Goal: Task Accomplishment & Management: Complete application form

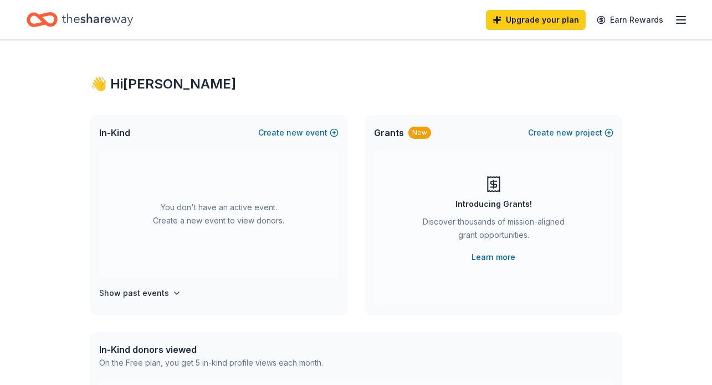
click at [104, 22] on icon "Home" at bounding box center [97, 19] width 71 height 23
click at [322, 133] on button "Create new event" at bounding box center [298, 132] width 80 height 13
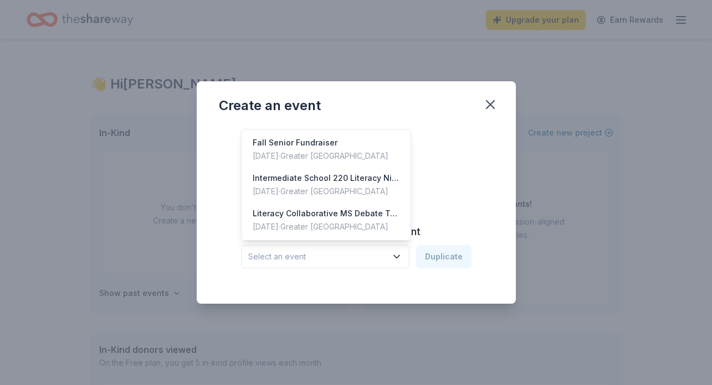
click at [356, 257] on span "Select an event" at bounding box center [317, 256] width 138 height 13
click at [323, 145] on div "Fall Senior Fundraiser" at bounding box center [321, 142] width 136 height 13
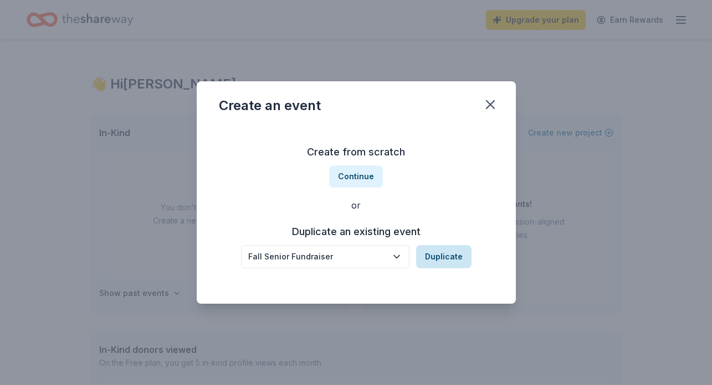
click at [443, 265] on button "Duplicate" at bounding box center [443, 256] width 55 height 23
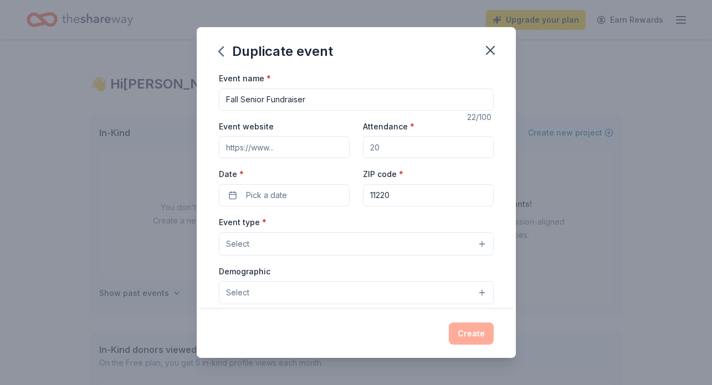
click at [471, 342] on div "Create" at bounding box center [356, 334] width 275 height 22
click at [342, 236] on button "Select" at bounding box center [356, 244] width 275 height 23
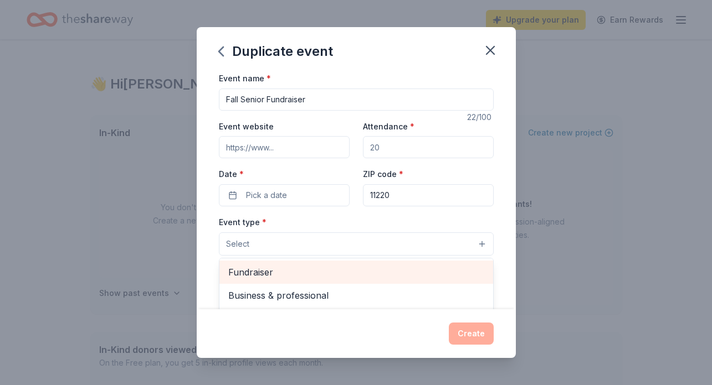
click at [329, 271] on span "Fundraiser" at bounding box center [356, 272] width 256 height 14
click at [364, 276] on span "Business & professional" at bounding box center [356, 273] width 256 height 14
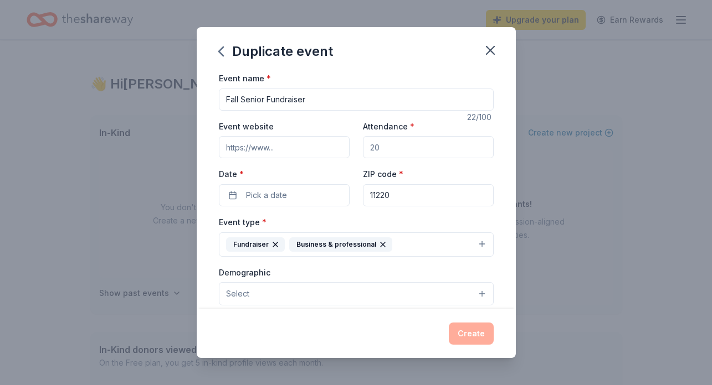
click at [380, 244] on icon "button" at bounding box center [382, 245] width 4 height 4
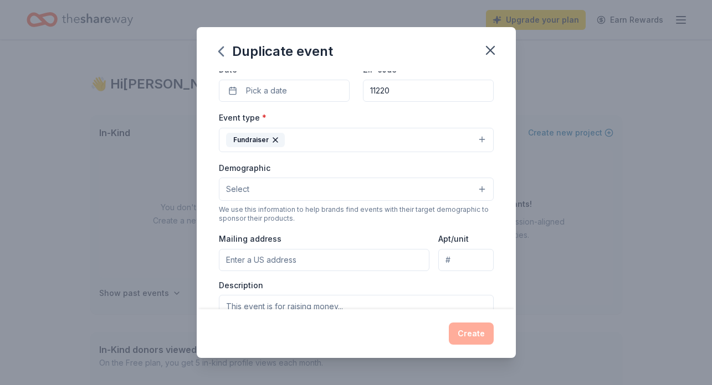
scroll to position [118, 0]
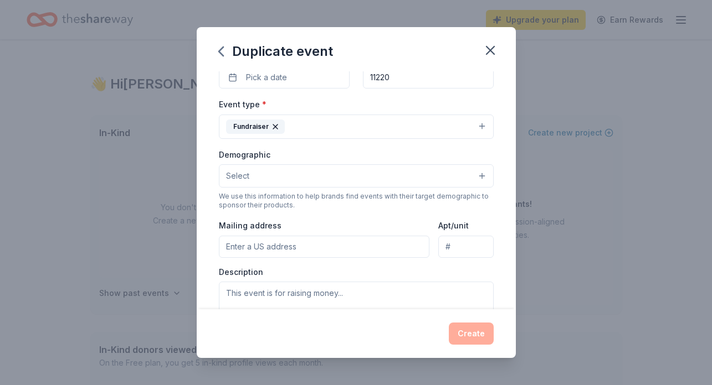
click at [398, 181] on button "Select" at bounding box center [356, 175] width 275 height 23
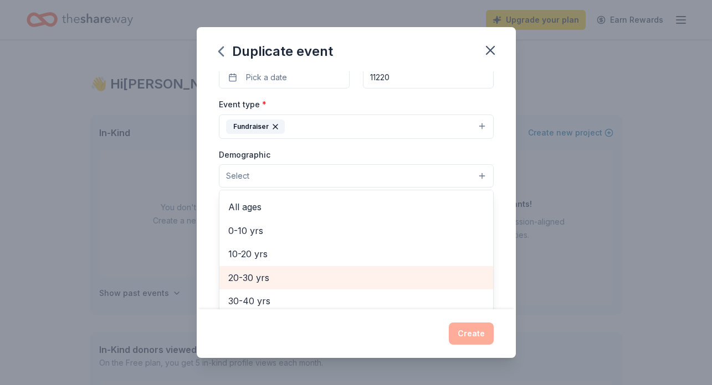
scroll to position [66, 0]
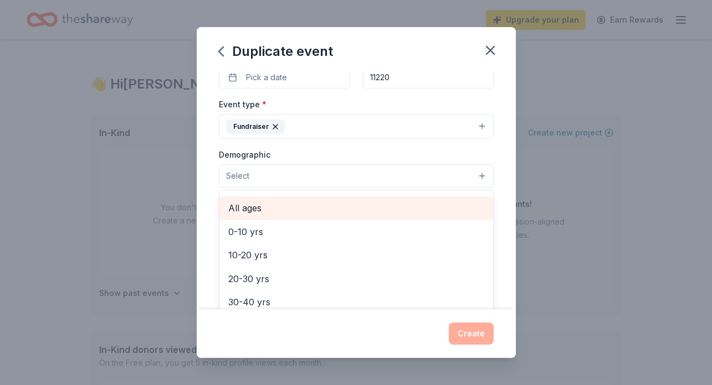
click at [338, 204] on span "All ages" at bounding box center [356, 208] width 256 height 14
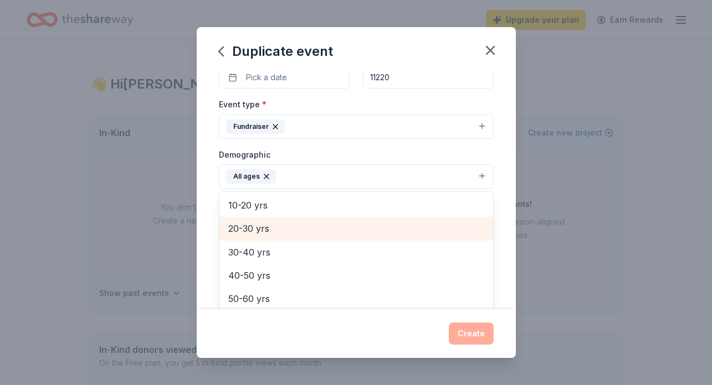
scroll to position [138, 0]
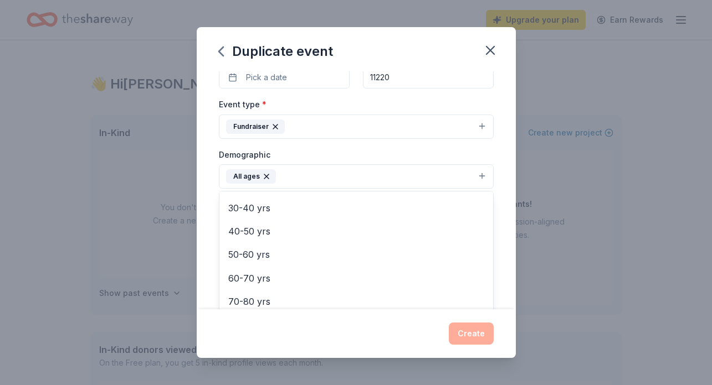
click at [441, 180] on button "All ages" at bounding box center [356, 176] width 275 height 24
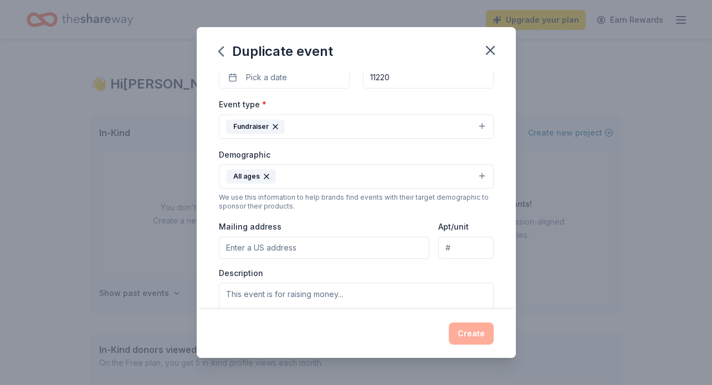
click at [417, 253] on input "Mailing address" at bounding box center [324, 248] width 211 height 22
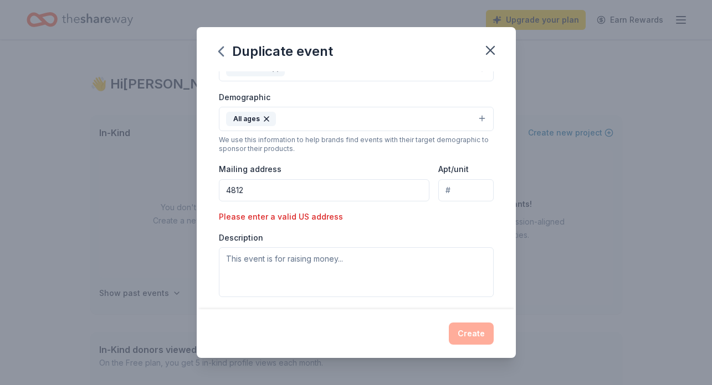
scroll to position [192, 0]
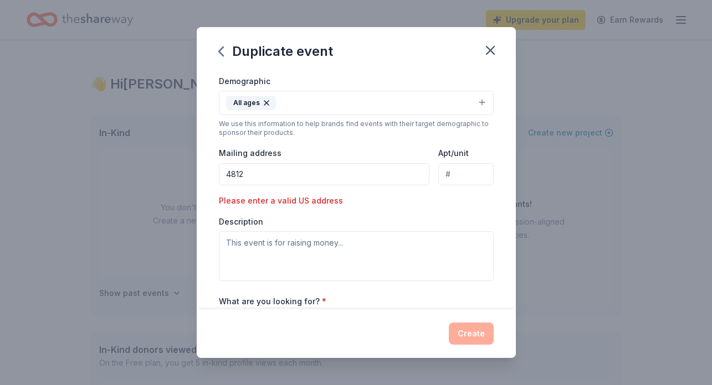
click at [337, 172] on input "4812" at bounding box center [324, 174] width 211 height 22
click at [316, 176] on input "4812" at bounding box center [324, 174] width 211 height 22
click at [303, 181] on input "4812 9th Ave" at bounding box center [324, 174] width 211 height 22
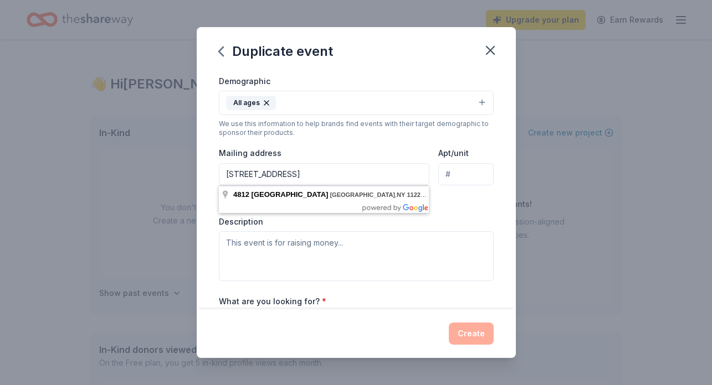
type input "4812 9th Ave Brooklyn NY 11220"
click at [427, 219] on div "Description" at bounding box center [356, 249] width 275 height 65
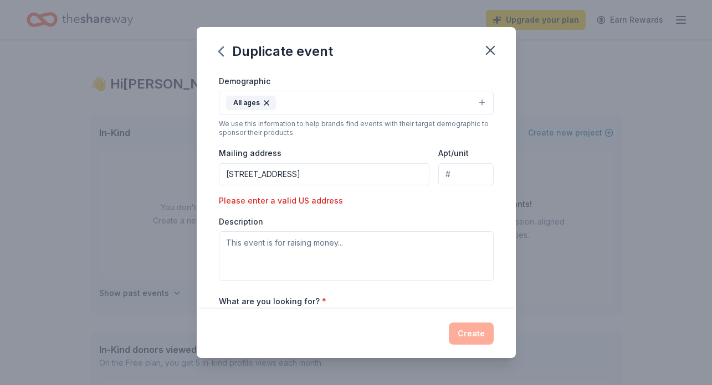
click at [407, 210] on div "Event type * Fundraiser Demographic All ages We use this information to help br…" at bounding box center [356, 153] width 275 height 258
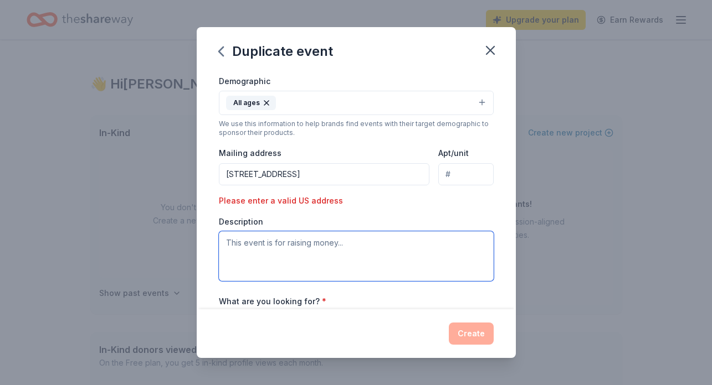
click at [359, 251] on textarea at bounding box center [356, 256] width 275 height 50
click at [392, 240] on textarea "This event is raising money for our 2026 garduating seniors" at bounding box center [356, 256] width 275 height 50
click at [428, 238] on textarea "This event is raising money for our 2026 graduating seniors" at bounding box center [356, 256] width 275 height 50
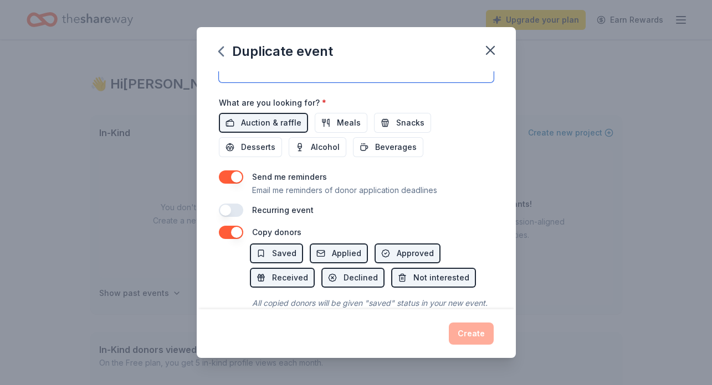
scroll to position [424, 0]
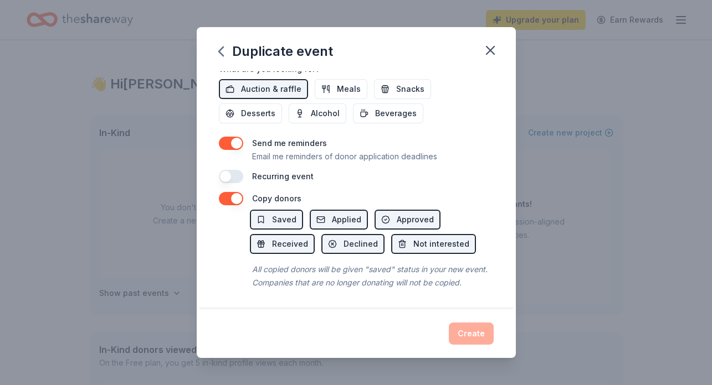
type textarea "This event is raising money for our 2026 graduating class. All proceeds will he…"
click at [463, 330] on div "Create" at bounding box center [356, 334] width 275 height 22
click at [361, 178] on div "Recurring event" at bounding box center [356, 176] width 275 height 13
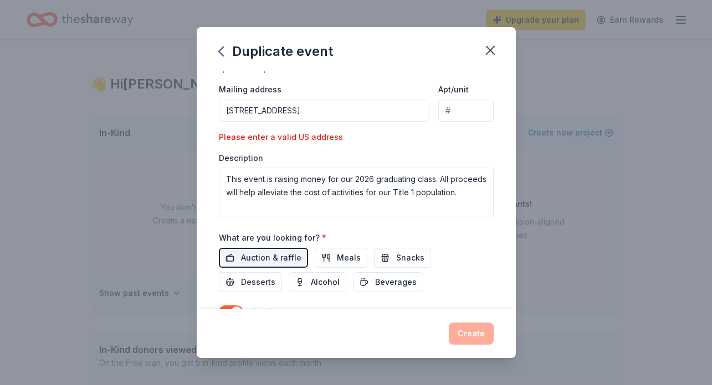
scroll to position [246, 0]
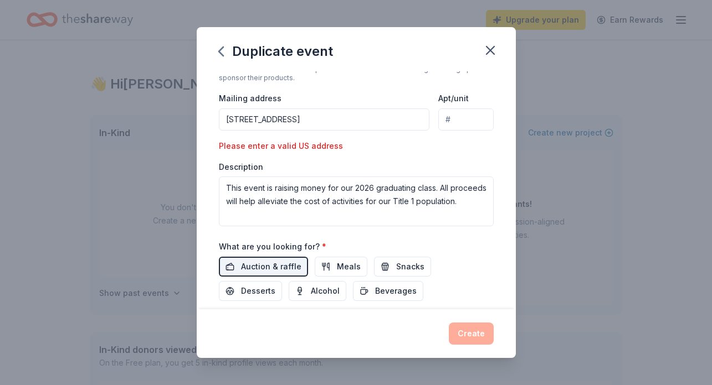
click at [354, 116] on input "4812 9th Ave Brooklyn NY 11220" at bounding box center [324, 120] width 211 height 22
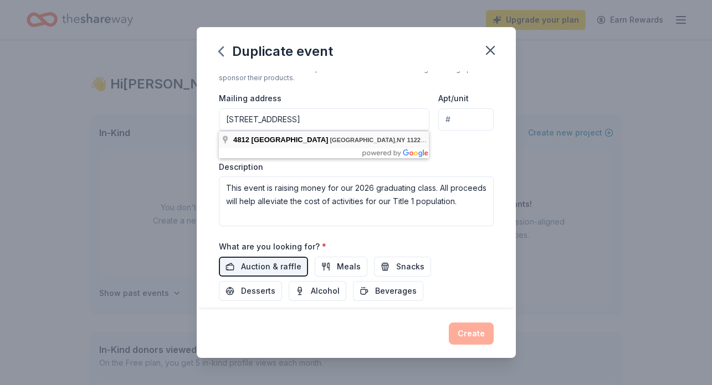
type input "4812 9th Ave Brooklyn NY 11220"
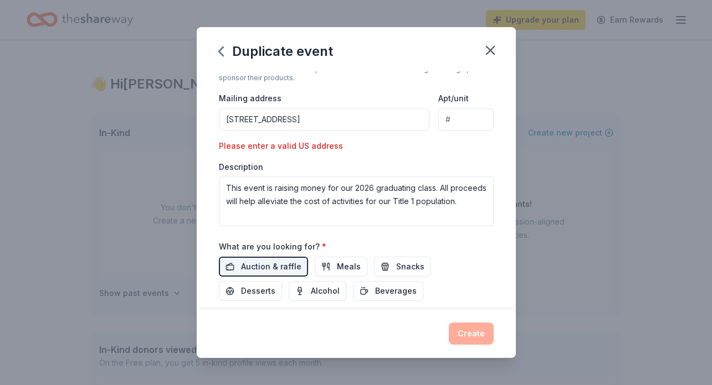
click at [348, 157] on div "Event type * Fundraiser Demographic All ages We use this information to help br…" at bounding box center [356, 98] width 275 height 258
click at [328, 150] on div "Please enter a valid US address" at bounding box center [284, 146] width 131 height 13
click at [351, 135] on div "Event type * Fundraiser Demographic All ages We use this information to help br…" at bounding box center [356, 98] width 275 height 258
click at [366, 145] on div "Event type * Fundraiser Demographic All ages We use this information to help br…" at bounding box center [356, 98] width 275 height 258
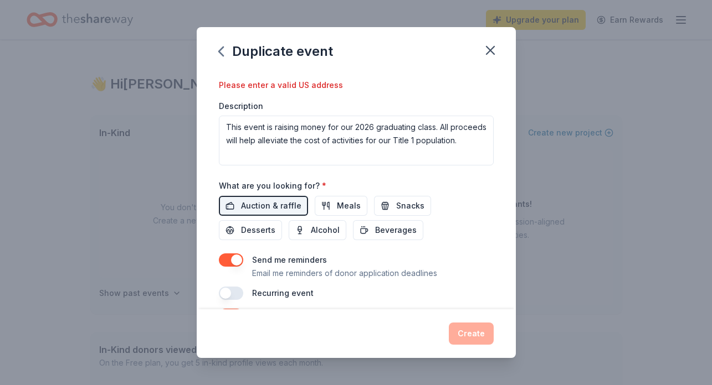
click at [439, 293] on div "Recurring event" at bounding box center [356, 293] width 275 height 13
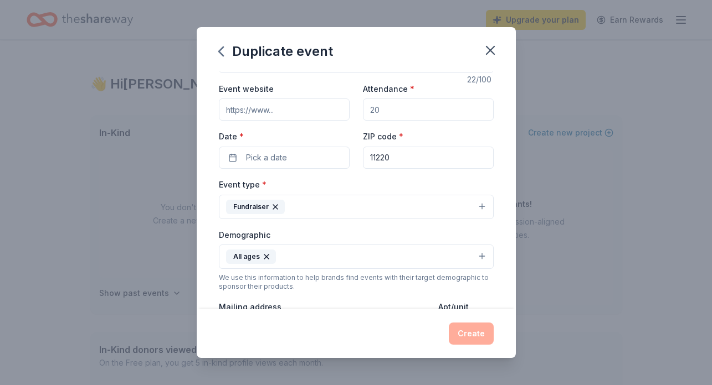
scroll to position [14, 0]
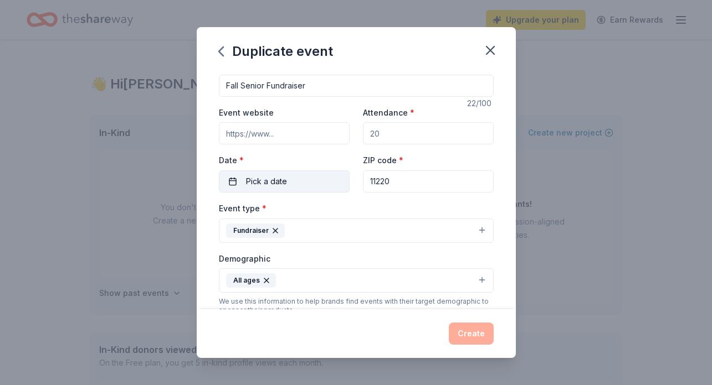
click at [312, 177] on button "Pick a date" at bounding box center [284, 182] width 131 height 22
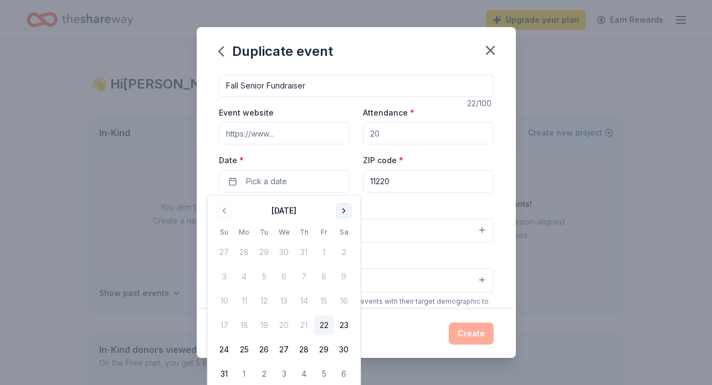
click at [343, 215] on button "Go to next month" at bounding box center [344, 211] width 16 height 16
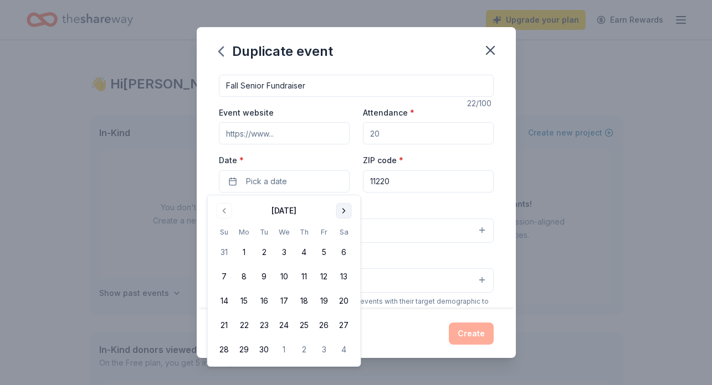
click at [343, 215] on button "Go to next month" at bounding box center [344, 211] width 16 height 16
click at [319, 327] on button "24" at bounding box center [324, 326] width 20 height 20
click at [444, 202] on div "Event type * Fundraiser" at bounding box center [356, 223] width 275 height 42
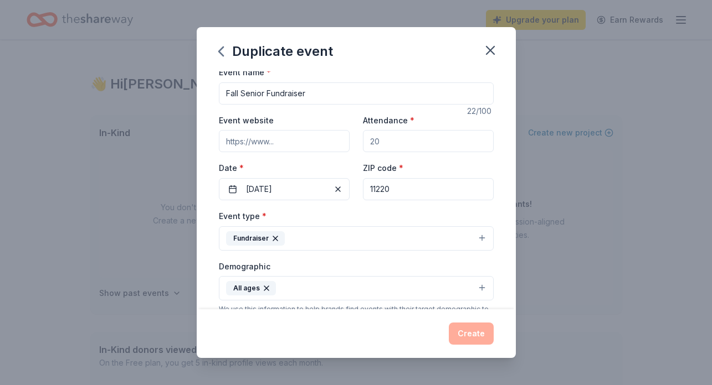
scroll to position [0, 0]
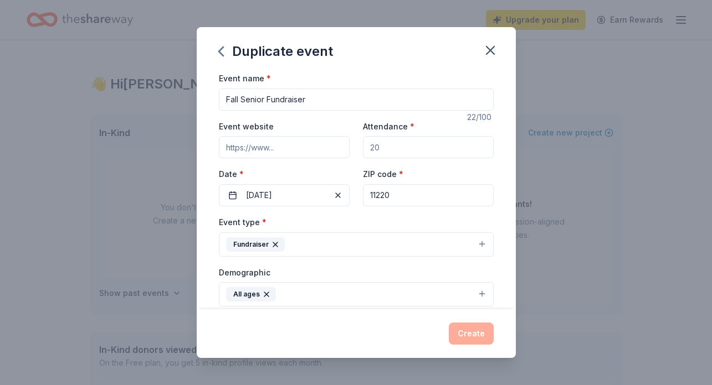
click at [304, 150] on input "Event website" at bounding box center [284, 147] width 131 height 22
click at [388, 147] on input "Attendance *" at bounding box center [428, 147] width 131 height 22
type input "200"
click at [476, 334] on button "Create" at bounding box center [471, 334] width 45 height 22
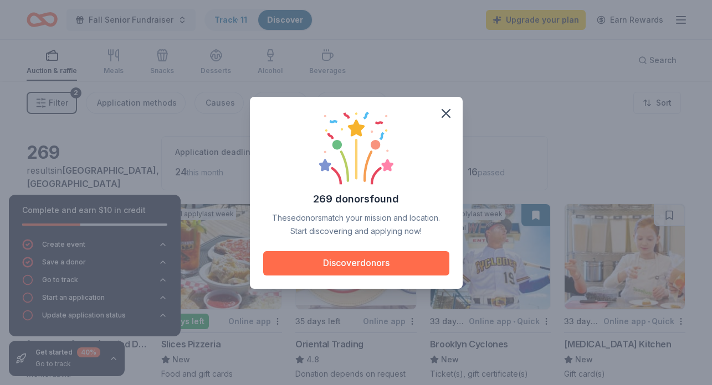
click at [392, 264] on button "Discover donors" at bounding box center [356, 263] width 186 height 24
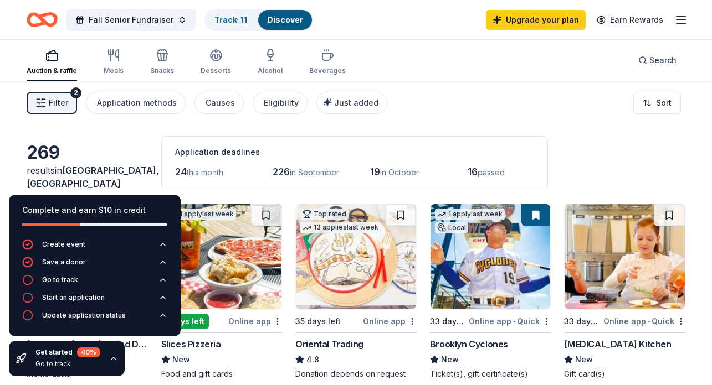
click at [368, 152] on div "Application deadlines" at bounding box center [354, 152] width 359 height 13
click at [110, 164] on div "269" at bounding box center [87, 153] width 121 height 22
click at [457, 106] on div "Filter 2 Application methods Causes Eligibility Just added Sort" at bounding box center [356, 103] width 712 height 44
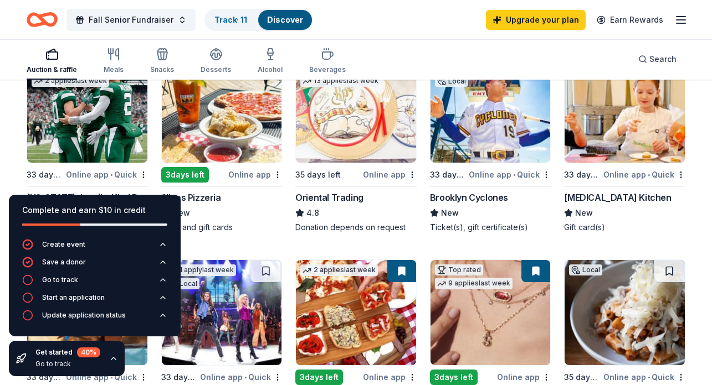
scroll to position [162, 0]
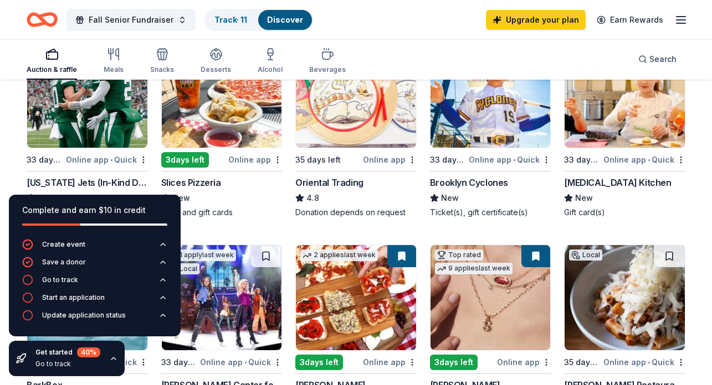
click at [98, 136] on img at bounding box center [87, 95] width 120 height 105
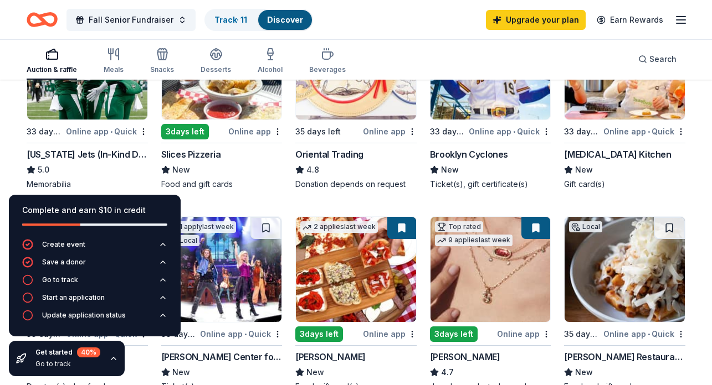
scroll to position [192, 0]
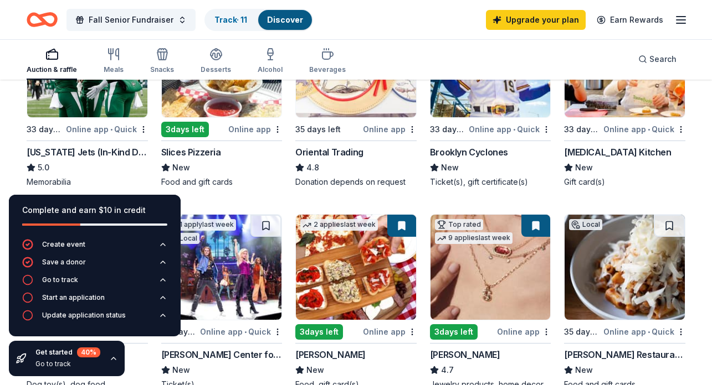
click at [137, 217] on div "Complete and earn $10 in credit" at bounding box center [94, 210] width 145 height 13
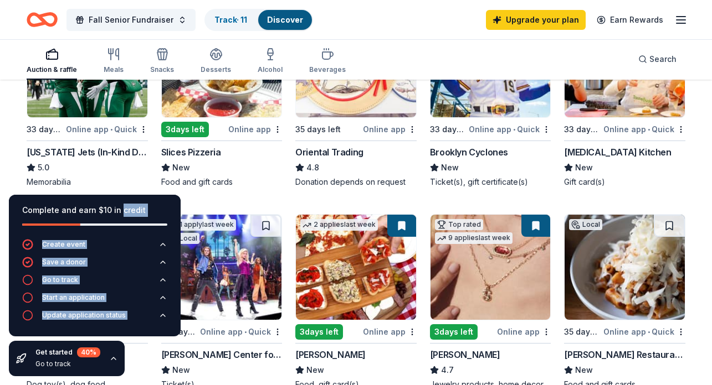
drag, startPoint x: 137, startPoint y: 217, endPoint x: 80, endPoint y: 332, distance: 128.3
click at [80, 332] on div "Complete and earn $10 in credit Create event Save a donor Go to track Start an …" at bounding box center [95, 266] width 172 height 142
click at [31, 284] on icon "button" at bounding box center [27, 280] width 11 height 11
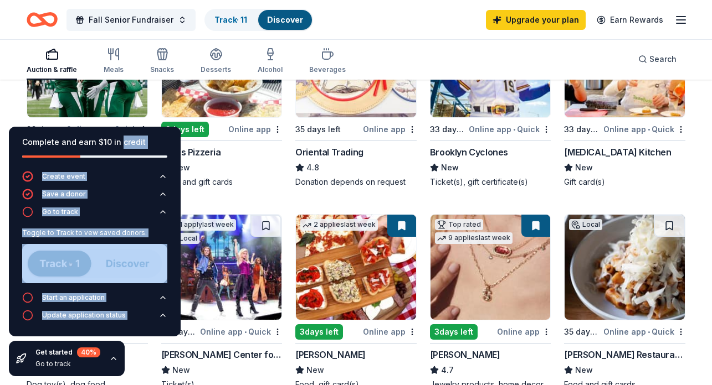
click at [112, 268] on img at bounding box center [94, 263] width 145 height 39
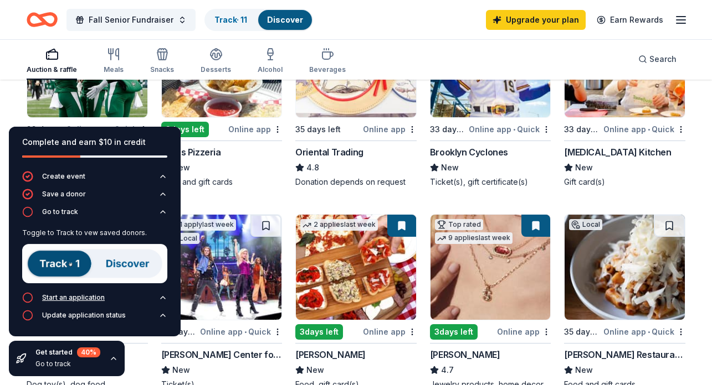
drag, startPoint x: 17, startPoint y: 306, endPoint x: 23, endPoint y: 304, distance: 6.0
click at [17, 305] on div "Create event Save a donor Go to track Toggle to Track to vew saved donors. Star…" at bounding box center [95, 254] width 172 height 166
click at [25, 302] on circle "button" at bounding box center [27, 297] width 9 height 9
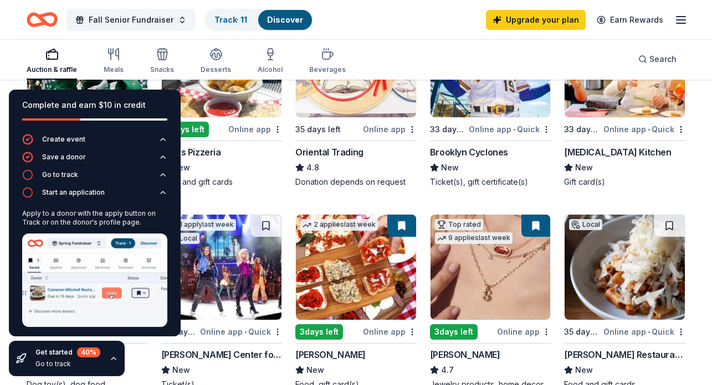
click at [30, 329] on div "Apply to a donor with the apply button on Track or on the donor's profile page." at bounding box center [94, 270] width 145 height 131
click at [30, 327] on div "Apply to a donor with the apply button on Track or on the donor's profile page." at bounding box center [94, 270] width 145 height 131
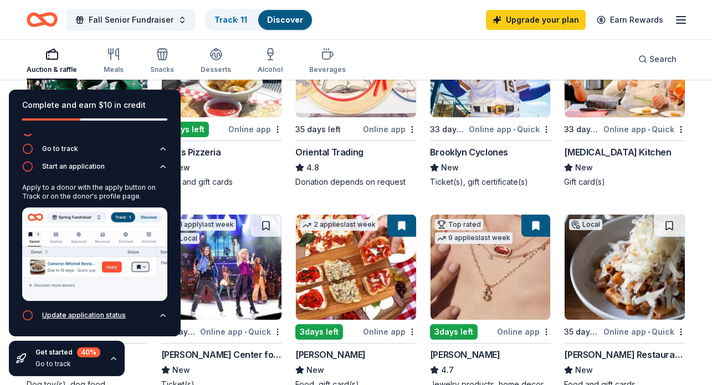
click at [25, 314] on icon "button" at bounding box center [27, 315] width 11 height 11
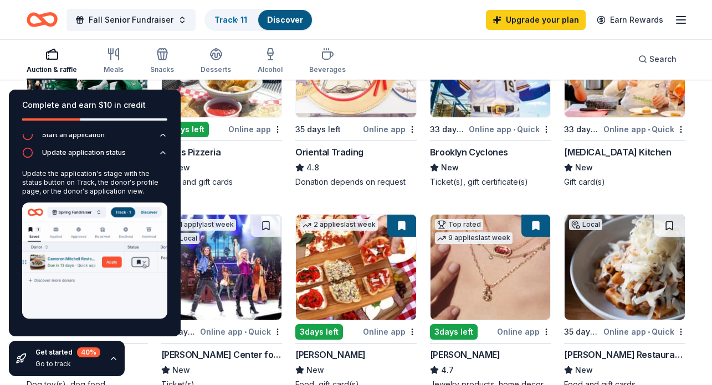
scroll to position [272, 0]
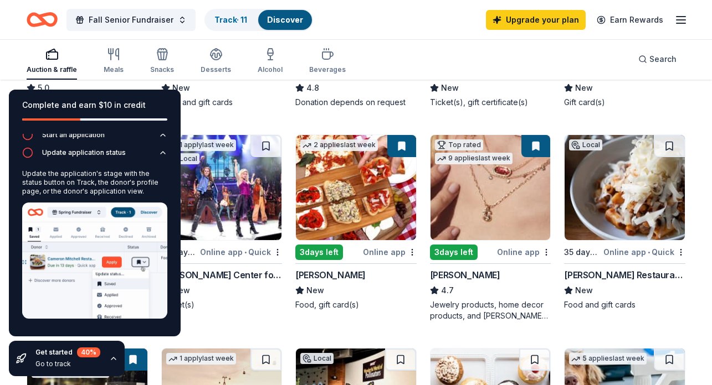
click at [78, 105] on div "Complete and earn $10 in credit" at bounding box center [94, 105] width 145 height 13
click at [378, 19] on div "Fall Senior Fundraiser Track · 11 Discover Upgrade your plan Earn Rewards" at bounding box center [356, 20] width 658 height 26
drag, startPoint x: 129, startPoint y: 75, endPoint x: 130, endPoint y: 81, distance: 6.2
click at [129, 75] on div "Auction & raffle Meals Snacks Desserts Alcohol Beverages" at bounding box center [186, 61] width 319 height 37
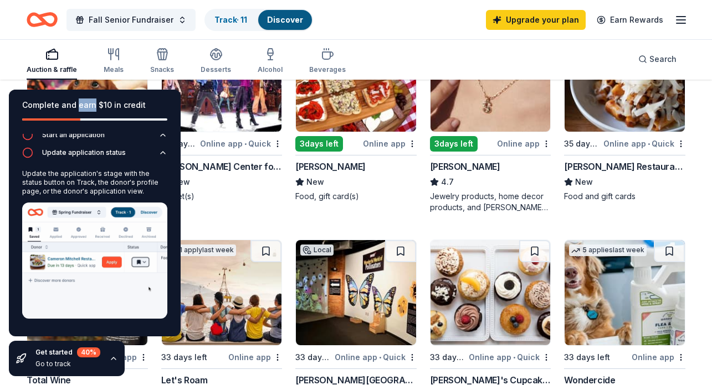
scroll to position [352, 0]
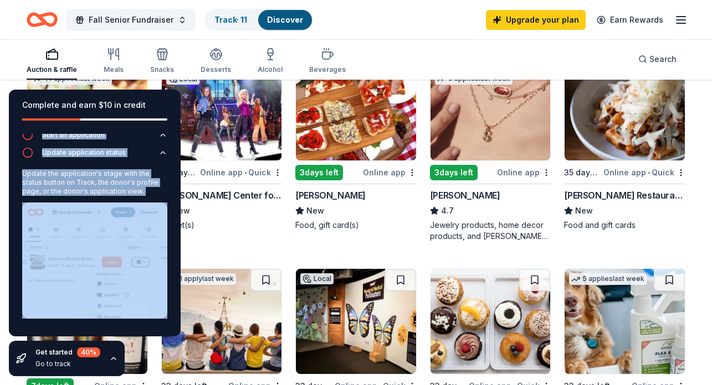
drag, startPoint x: 150, startPoint y: 112, endPoint x: 125, endPoint y: 205, distance: 97.0
click at [125, 205] on div "Complete and earn $10 in credit Create event Save a donor Go to track Start an …" at bounding box center [95, 213] width 172 height 247
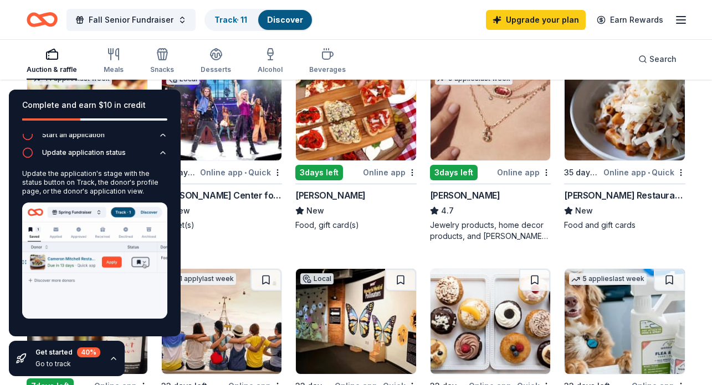
click at [114, 363] on div "Get started 40 % Go to track" at bounding box center [67, 358] width 116 height 35
click at [110, 357] on icon "button" at bounding box center [113, 358] width 9 height 9
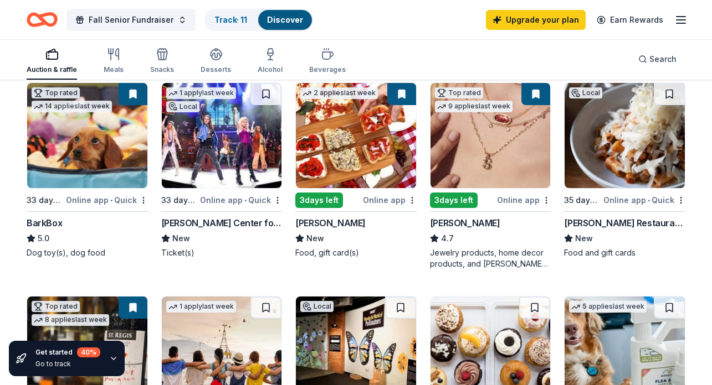
scroll to position [316, 0]
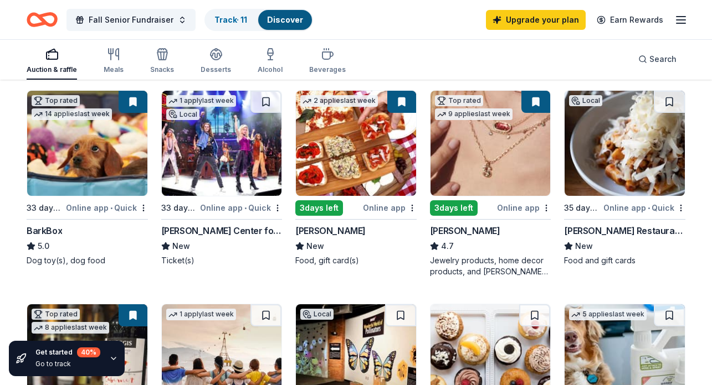
click at [107, 170] on img at bounding box center [87, 143] width 120 height 105
click at [485, 158] on img at bounding box center [490, 143] width 120 height 105
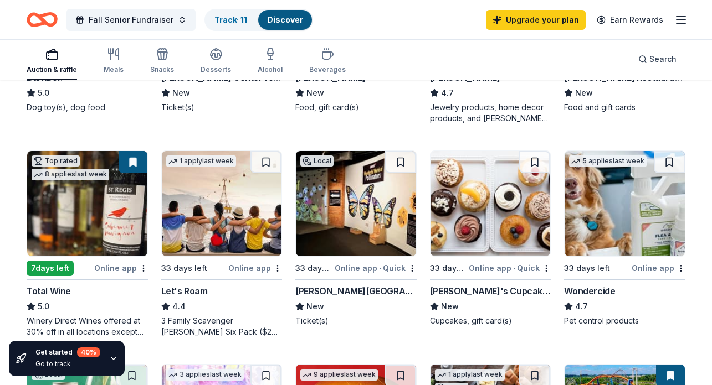
scroll to position [403, 0]
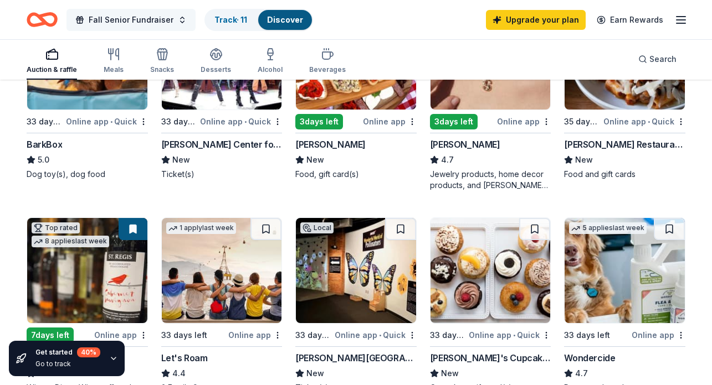
click at [151, 19] on span "Fall Senior Fundraiser" at bounding box center [131, 19] width 85 height 13
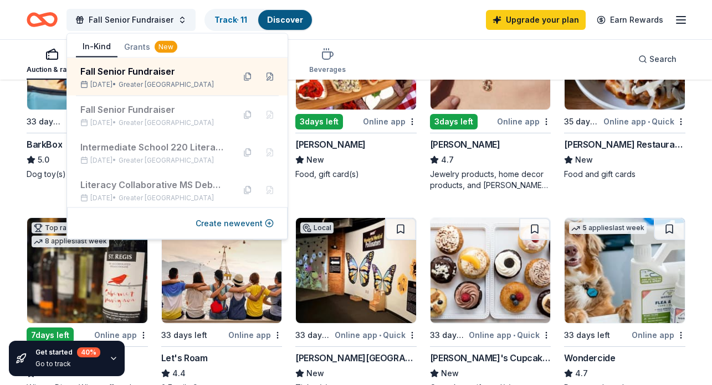
click at [424, 19] on div "Fall Senior Fundraiser Track · 11 Discover Upgrade your plan Earn Rewards" at bounding box center [356, 20] width 658 height 26
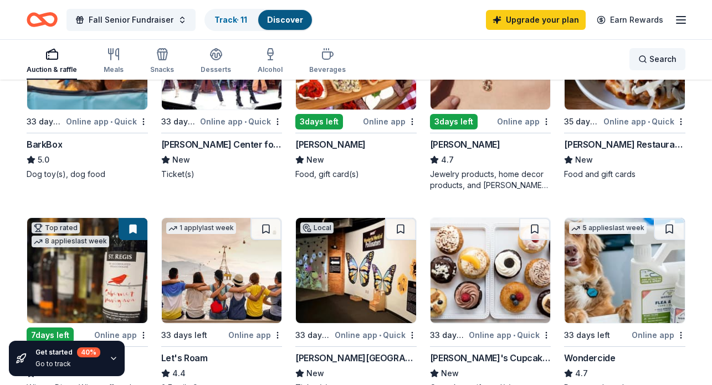
click at [665, 59] on span "Search" at bounding box center [662, 59] width 27 height 13
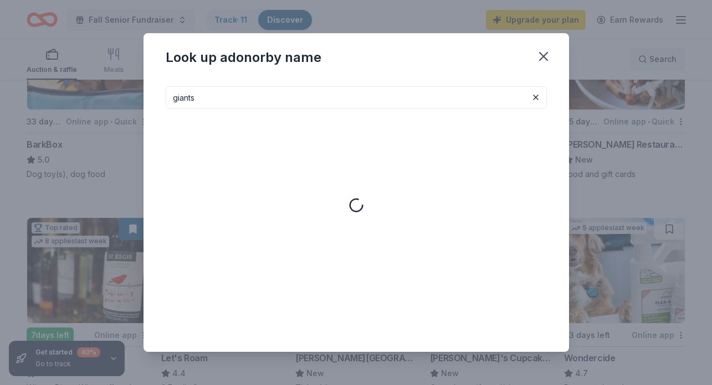
type input "giants"
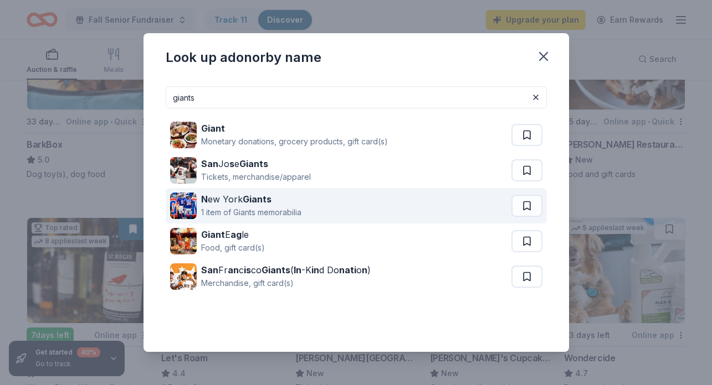
click at [378, 204] on div "N ew York Giants 1 item of Giants memorabilia" at bounding box center [340, 205] width 341 height 35
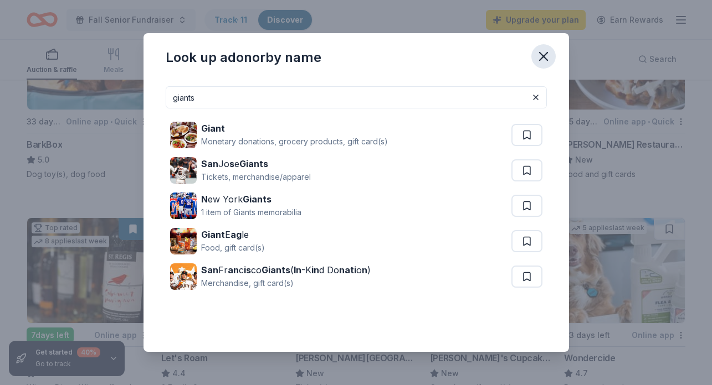
click at [548, 54] on icon "button" at bounding box center [543, 57] width 16 height 16
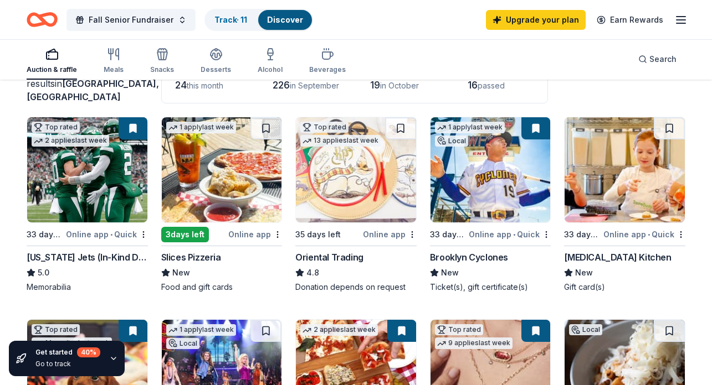
scroll to position [0, 0]
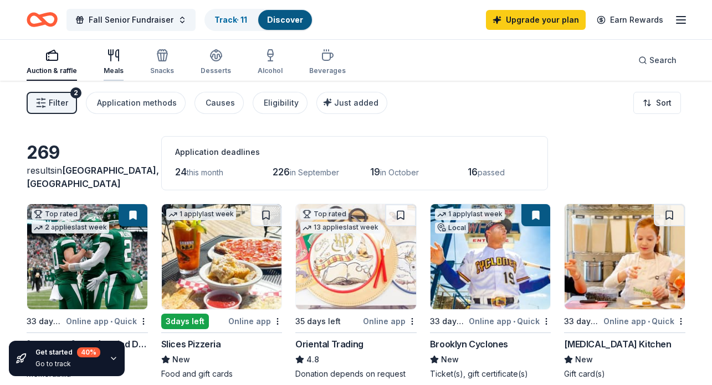
click at [112, 67] on div "Meals" at bounding box center [114, 70] width 20 height 9
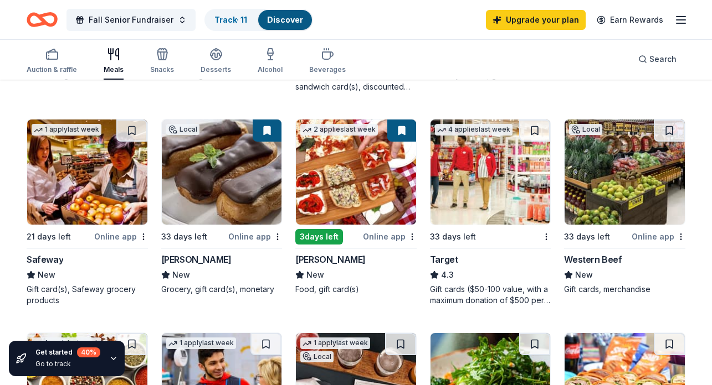
scroll to position [309, 0]
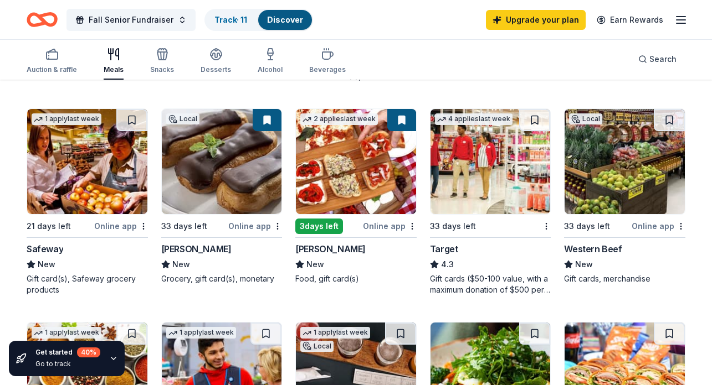
click at [484, 160] on img at bounding box center [490, 161] width 120 height 105
click at [362, 157] on img at bounding box center [356, 161] width 120 height 105
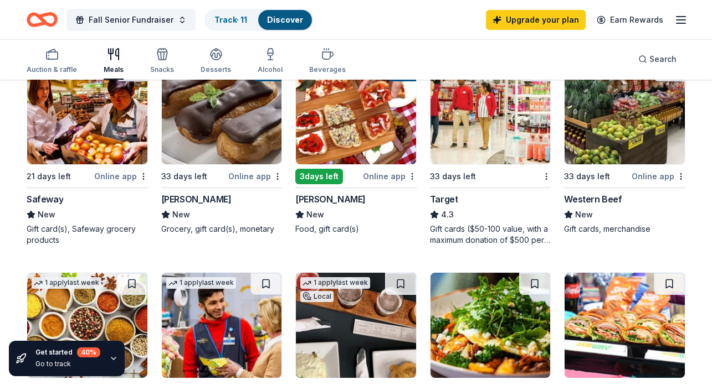
scroll to position [361, 0]
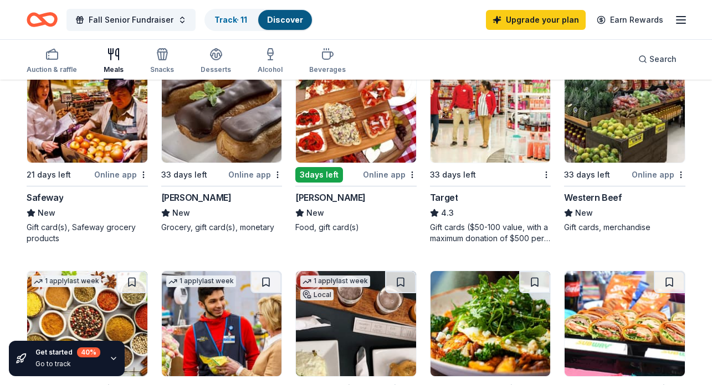
click at [213, 107] on img at bounding box center [222, 110] width 120 height 105
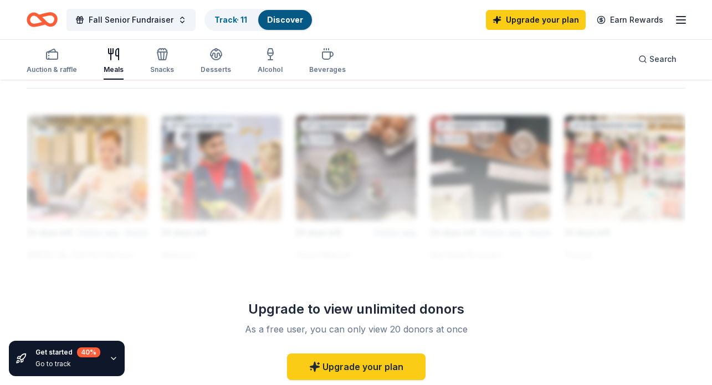
scroll to position [983, 0]
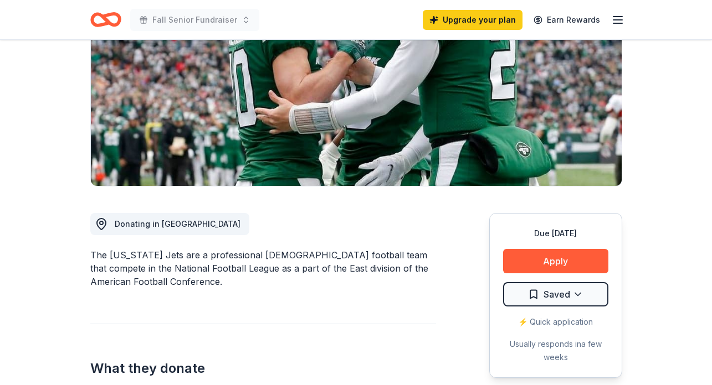
scroll to position [163, 0]
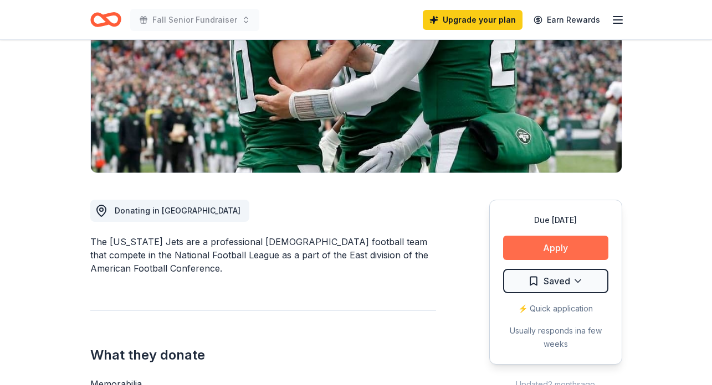
click at [547, 249] on button "Apply" at bounding box center [555, 248] width 105 height 24
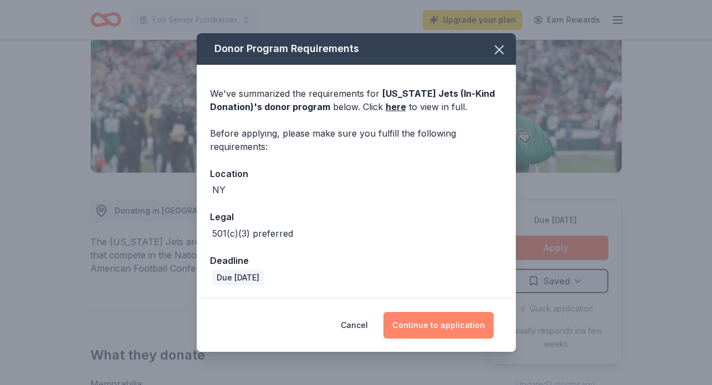
click at [418, 326] on button "Continue to application" at bounding box center [438, 325] width 110 height 27
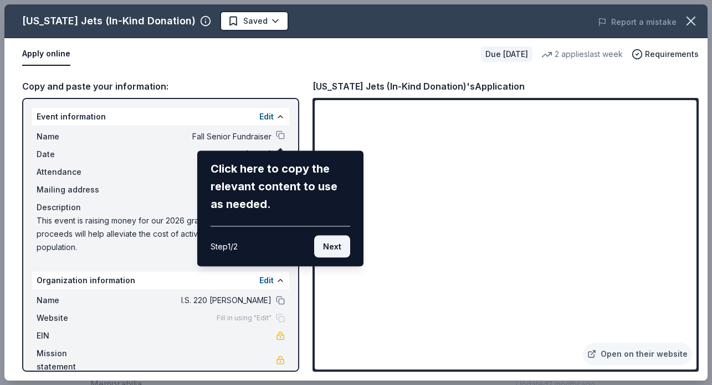
click at [334, 247] on button "Next" at bounding box center [332, 247] width 36 height 22
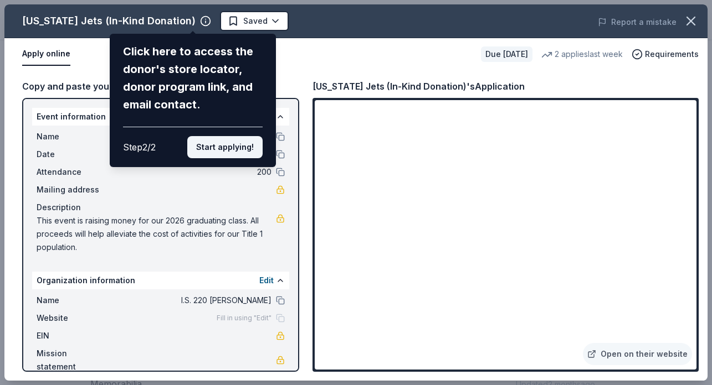
click at [235, 149] on button "Start applying!" at bounding box center [224, 147] width 75 height 22
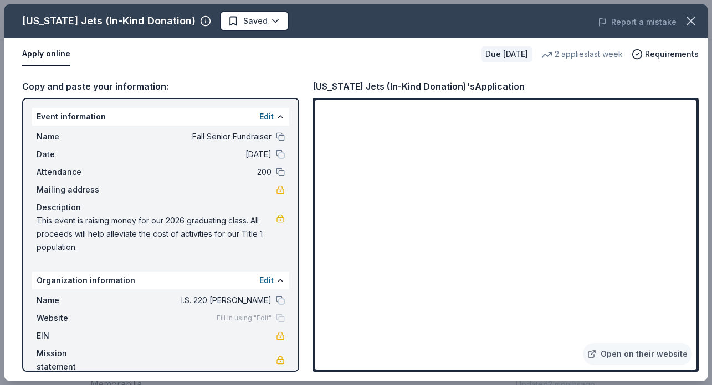
scroll to position [3, 0]
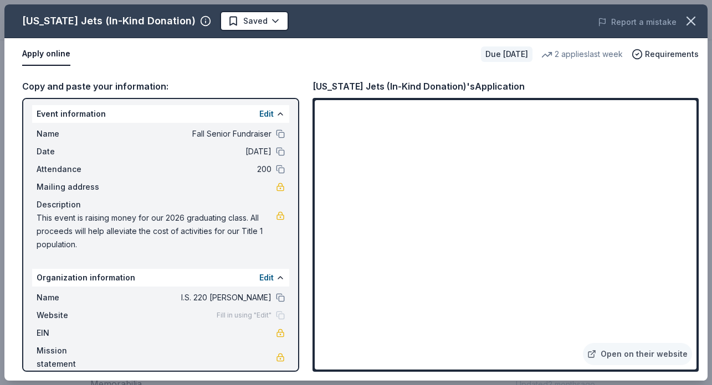
click at [127, 84] on div "Copy and paste your information:" at bounding box center [160, 86] width 277 height 14
click at [210, 134] on span "Fall Senior Fundraiser" at bounding box center [191, 133] width 161 height 13
click at [248, 114] on div "Event information Edit" at bounding box center [160, 114] width 257 height 18
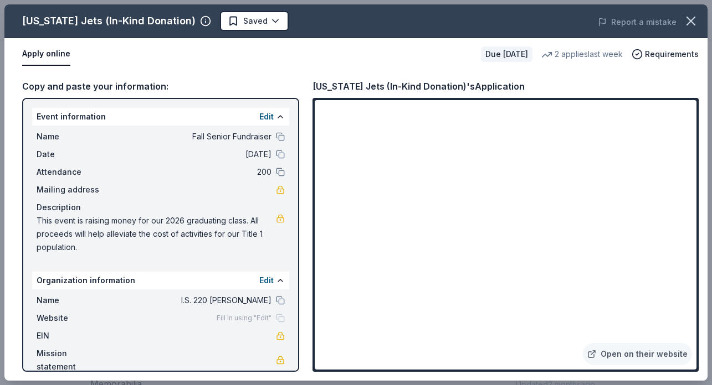
scroll to position [1, 0]
drag, startPoint x: 104, startPoint y: 251, endPoint x: 50, endPoint y: 247, distance: 53.9
click at [50, 247] on span "This event is raising money for our 2026 graduating class. All proceeds will he…" at bounding box center [156, 233] width 239 height 40
drag, startPoint x: 76, startPoint y: 248, endPoint x: 28, endPoint y: 225, distance: 53.3
click at [28, 225] on div "Event information Edit Name Fall Senior Fundraiser Date 10/24/25 Attendance 200…" at bounding box center [160, 235] width 277 height 274
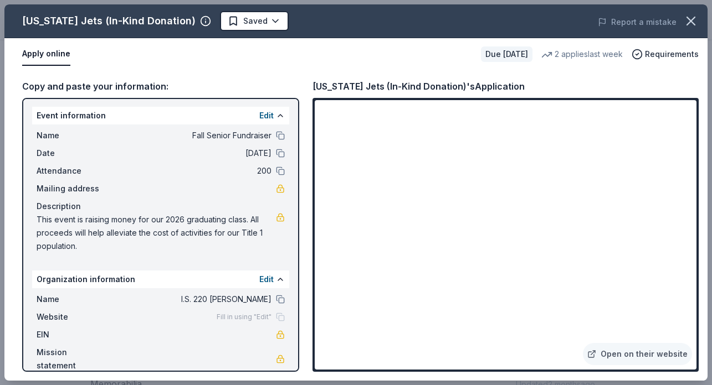
click at [75, 236] on span "This event is raising money for our 2026 graduating class. All proceeds will he…" at bounding box center [156, 233] width 239 height 40
click at [91, 88] on div "Copy and paste your information:" at bounding box center [160, 86] width 277 height 14
click at [90, 85] on div "Copy and paste your information:" at bounding box center [160, 86] width 277 height 14
click at [64, 228] on span "This event is raising money for our 2026 graduating class. All proceeds will he…" at bounding box center [156, 233] width 239 height 40
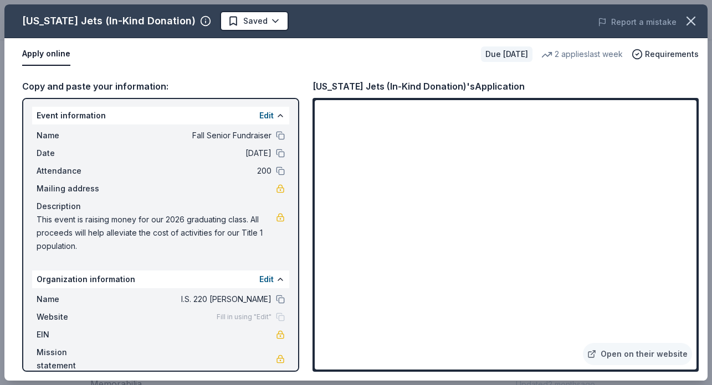
click at [64, 228] on span "This event is raising money for our 2026 graduating class. All proceeds will he…" at bounding box center [156, 233] width 239 height 40
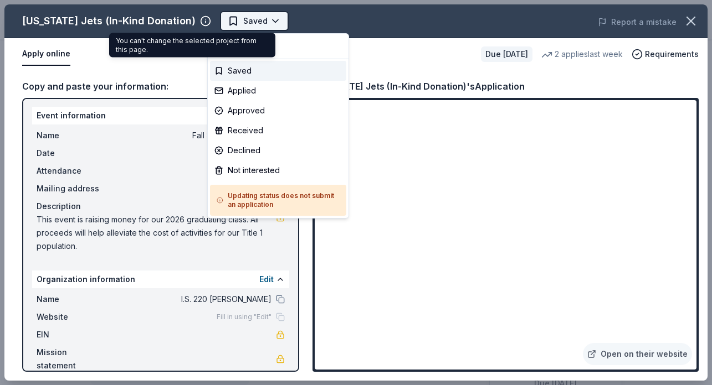
click at [241, 15] on body "Fall Senior Fundraiser Saved Apply Due in 33 days Share New York Jets (In-Kind …" at bounding box center [356, 192] width 712 height 385
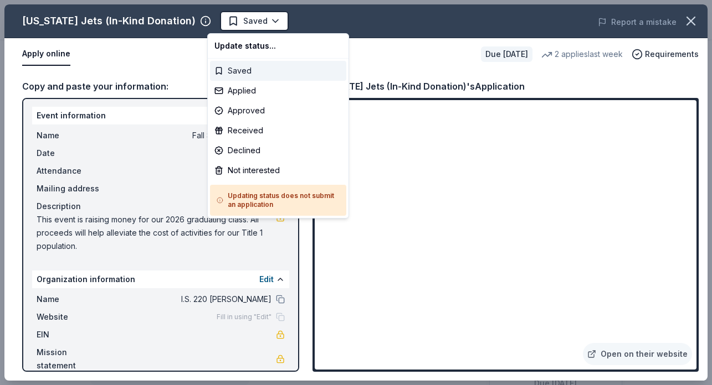
click at [260, 70] on div "Saved" at bounding box center [278, 71] width 136 height 20
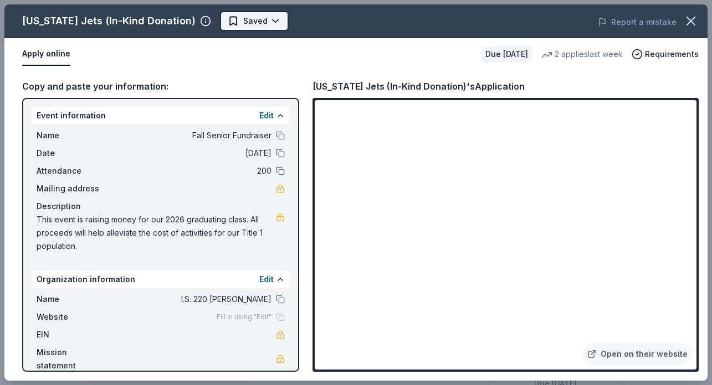
click at [262, 20] on html "Fall Senior Fundraiser Saved Apply Due in 33 days Share New York Jets (In-Kind …" at bounding box center [356, 192] width 712 height 385
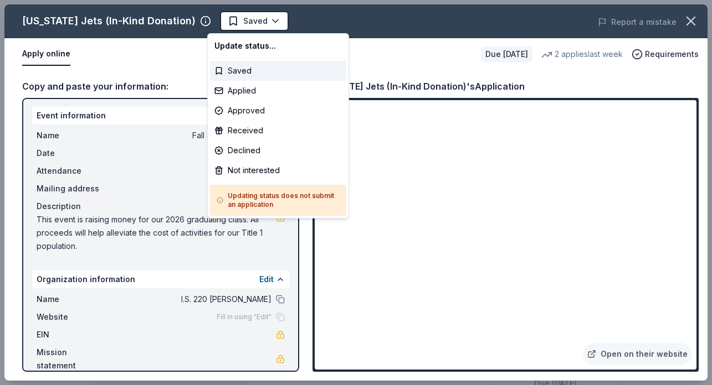
click at [689, 22] on html "Fall Senior Fundraiser Saved Apply Due in 33 days Share New York Jets (In-Kind …" at bounding box center [356, 192] width 712 height 385
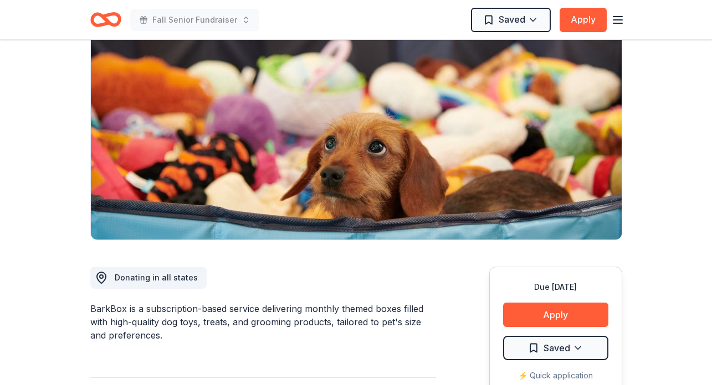
scroll to position [256, 0]
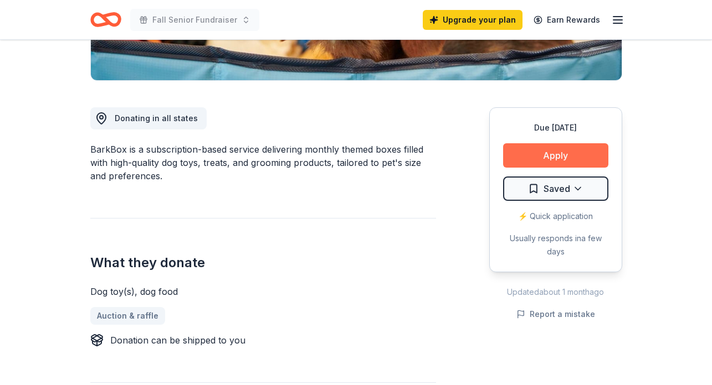
click at [571, 155] on button "Apply" at bounding box center [555, 155] width 105 height 24
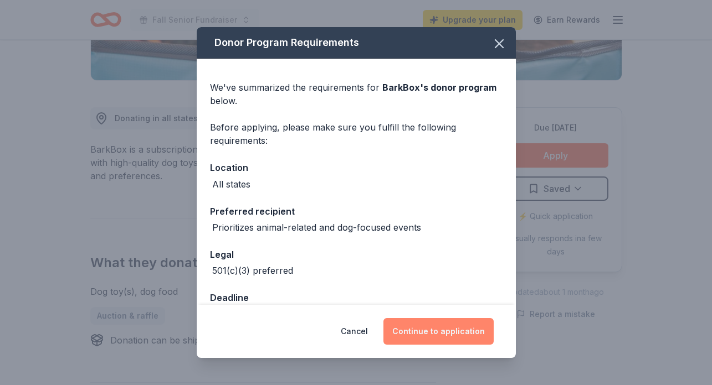
click at [455, 331] on button "Continue to application" at bounding box center [438, 331] width 110 height 27
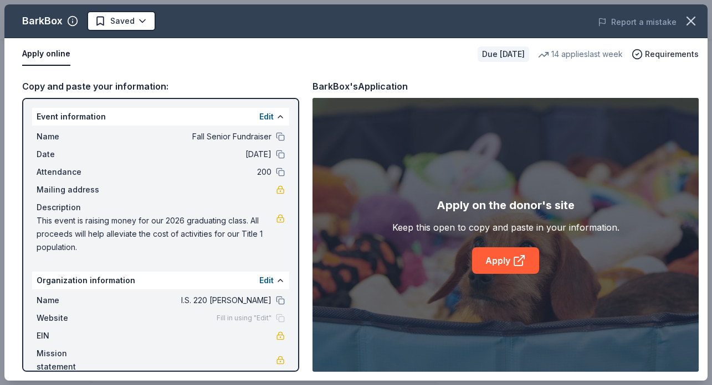
scroll to position [3, 0]
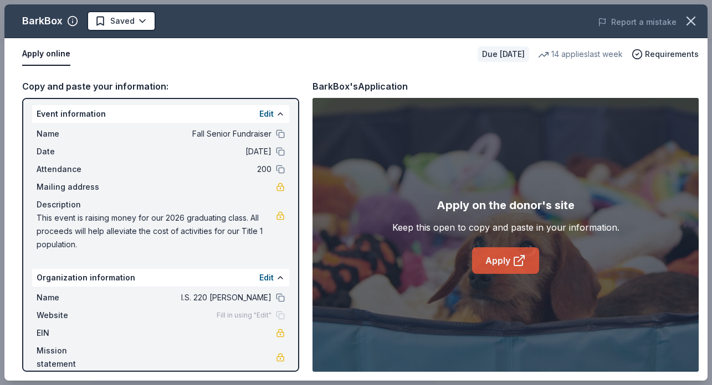
click at [515, 266] on icon at bounding box center [518, 260] width 13 height 13
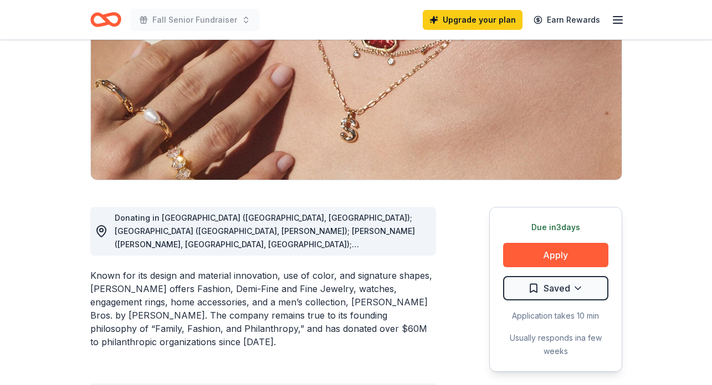
scroll to position [164, 0]
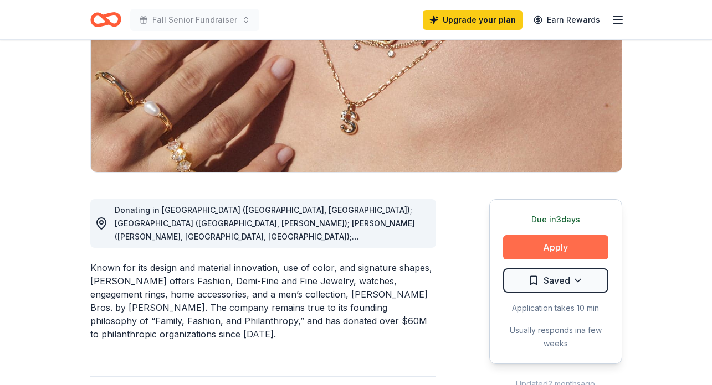
click at [555, 250] on button "Apply" at bounding box center [555, 247] width 105 height 24
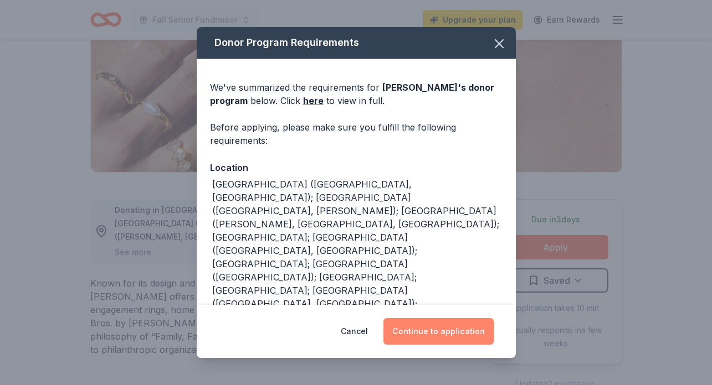
click at [454, 336] on button "Continue to application" at bounding box center [438, 331] width 110 height 27
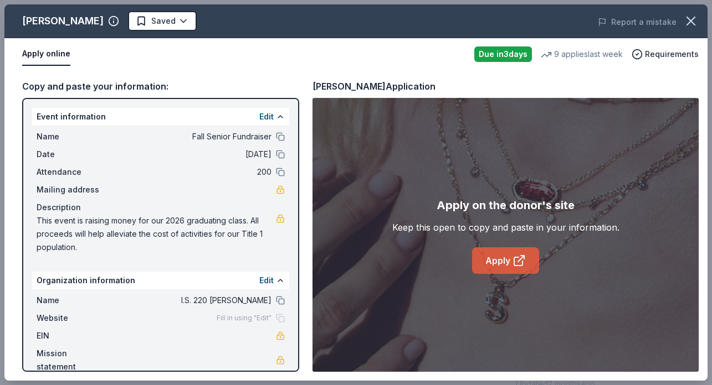
click at [513, 268] on link "Apply" at bounding box center [505, 261] width 67 height 27
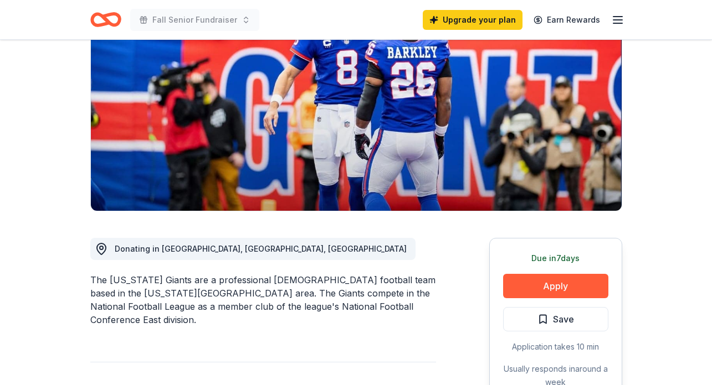
scroll to position [269, 0]
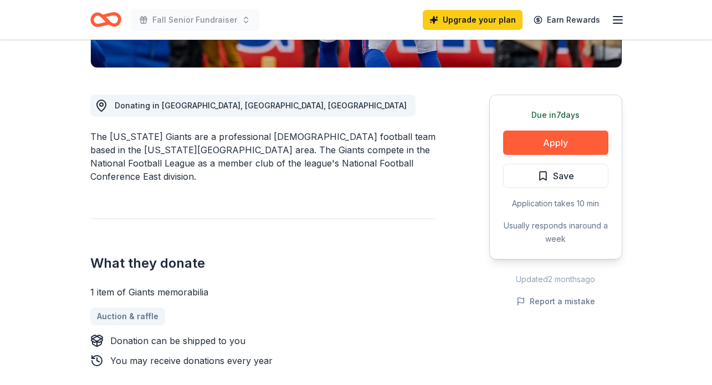
drag, startPoint x: 562, startPoint y: 125, endPoint x: 562, endPoint y: 132, distance: 6.6
click at [562, 126] on div "Due [DATE] Apply Save Application takes 10 min Usually responds in around a week" at bounding box center [555, 177] width 133 height 165
click at [562, 138] on button "Apply" at bounding box center [555, 143] width 105 height 24
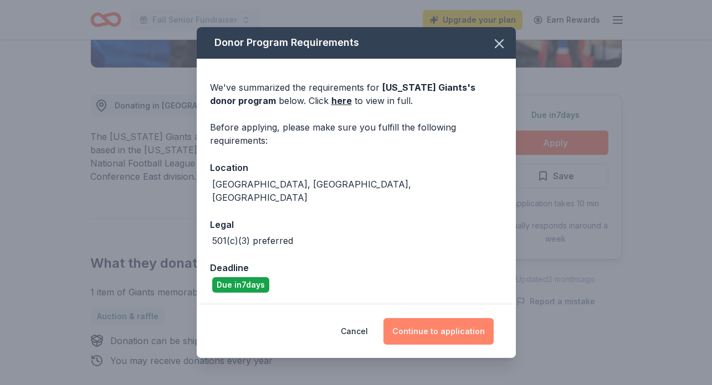
click at [432, 328] on button "Continue to application" at bounding box center [438, 331] width 110 height 27
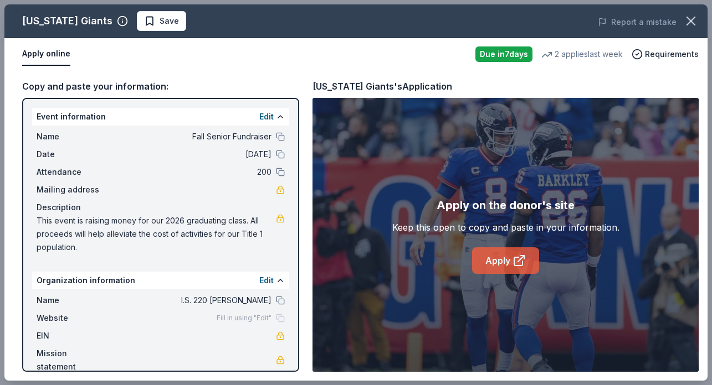
click at [518, 264] on icon at bounding box center [518, 260] width 13 height 13
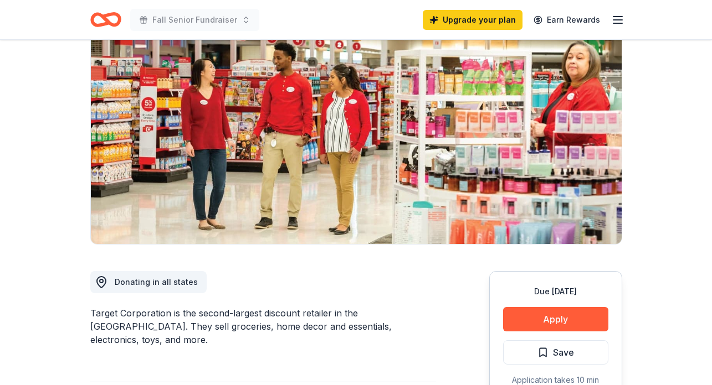
scroll to position [167, 0]
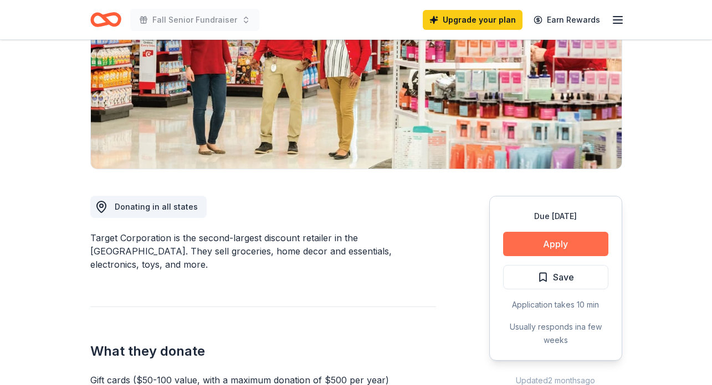
click at [522, 233] on button "Apply" at bounding box center [555, 244] width 105 height 24
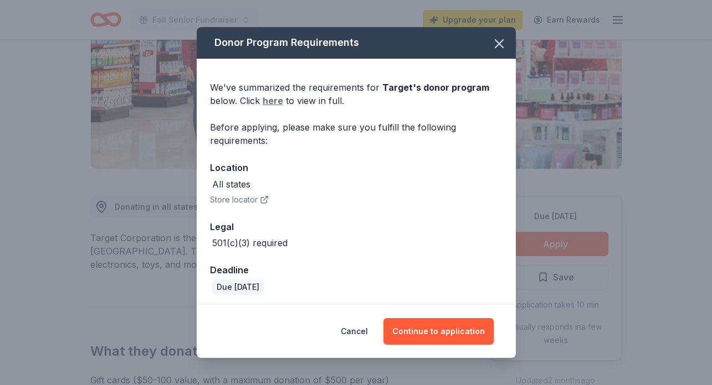
click at [274, 102] on link "here" at bounding box center [272, 100] width 20 height 13
click at [477, 332] on button "Continue to application" at bounding box center [438, 331] width 110 height 27
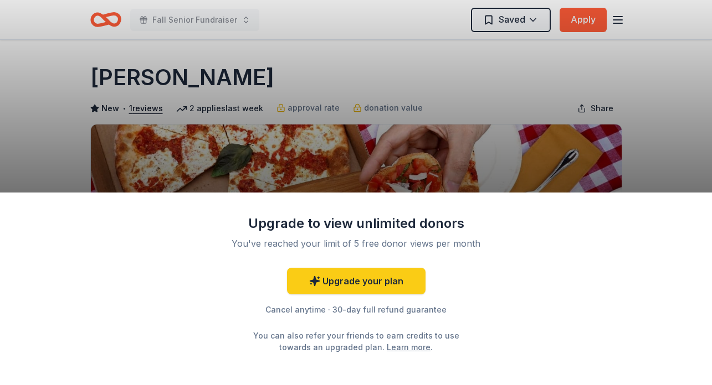
scroll to position [11, 0]
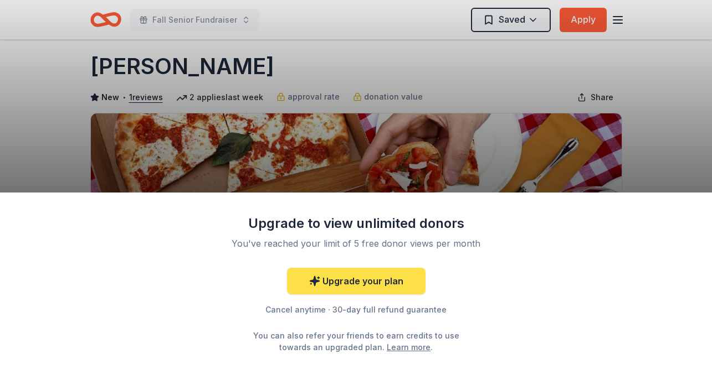
click at [388, 287] on link "Upgrade your plan" at bounding box center [356, 281] width 138 height 27
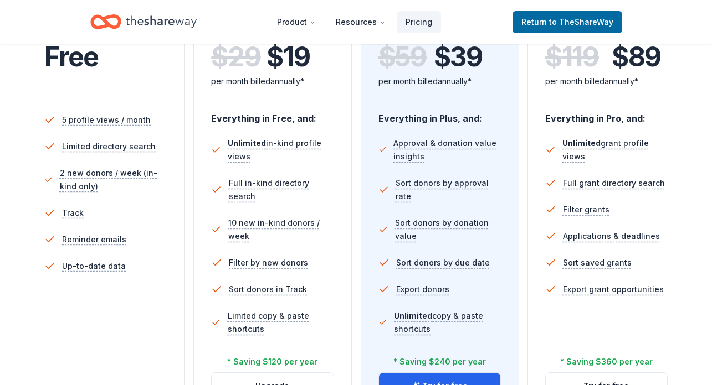
scroll to position [309, 0]
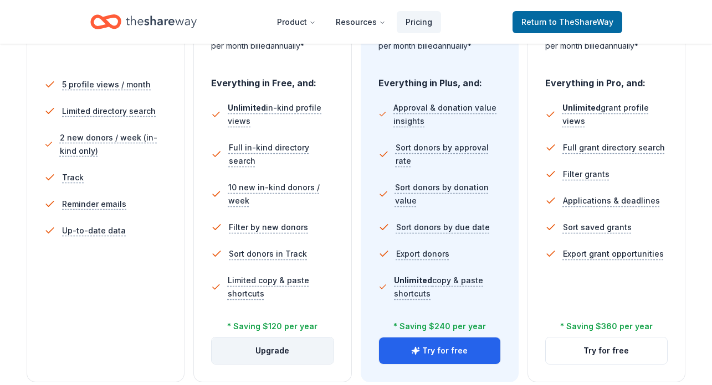
click at [293, 347] on button "Upgrade" at bounding box center [272, 351] width 121 height 27
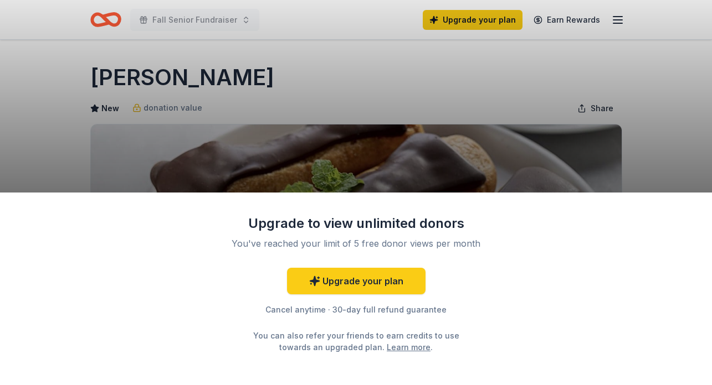
click at [419, 152] on div "Upgrade to view unlimited donors You've reached your limit of 5 free donor view…" at bounding box center [356, 192] width 712 height 385
click at [408, 155] on div "Upgrade to view unlimited donors You've reached your limit of 5 free donor view…" at bounding box center [356, 192] width 712 height 385
